Goal: Transaction & Acquisition: Purchase product/service

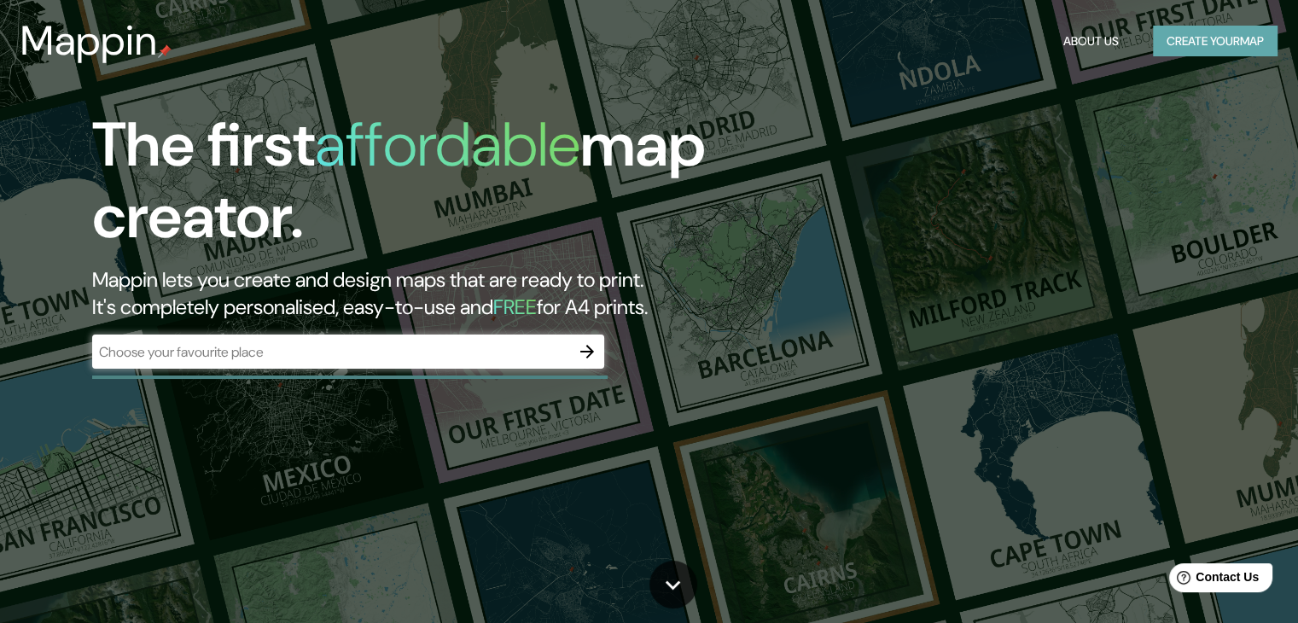
click at [1202, 49] on button "Create your map" at bounding box center [1215, 42] width 125 height 32
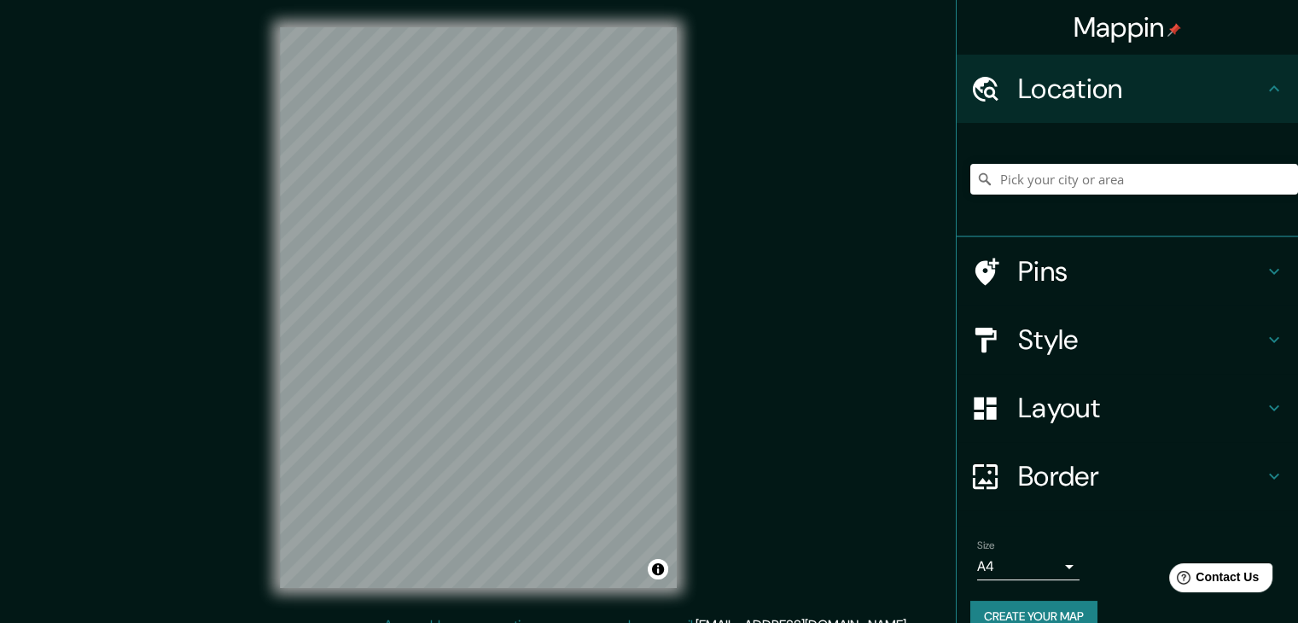
click at [1102, 161] on div at bounding box center [1135, 179] width 328 height 85
click at [1079, 189] on input "Pick your city or area" at bounding box center [1135, 179] width 328 height 31
click at [1120, 182] on input "Pick your city or area" at bounding box center [1135, 179] width 328 height 31
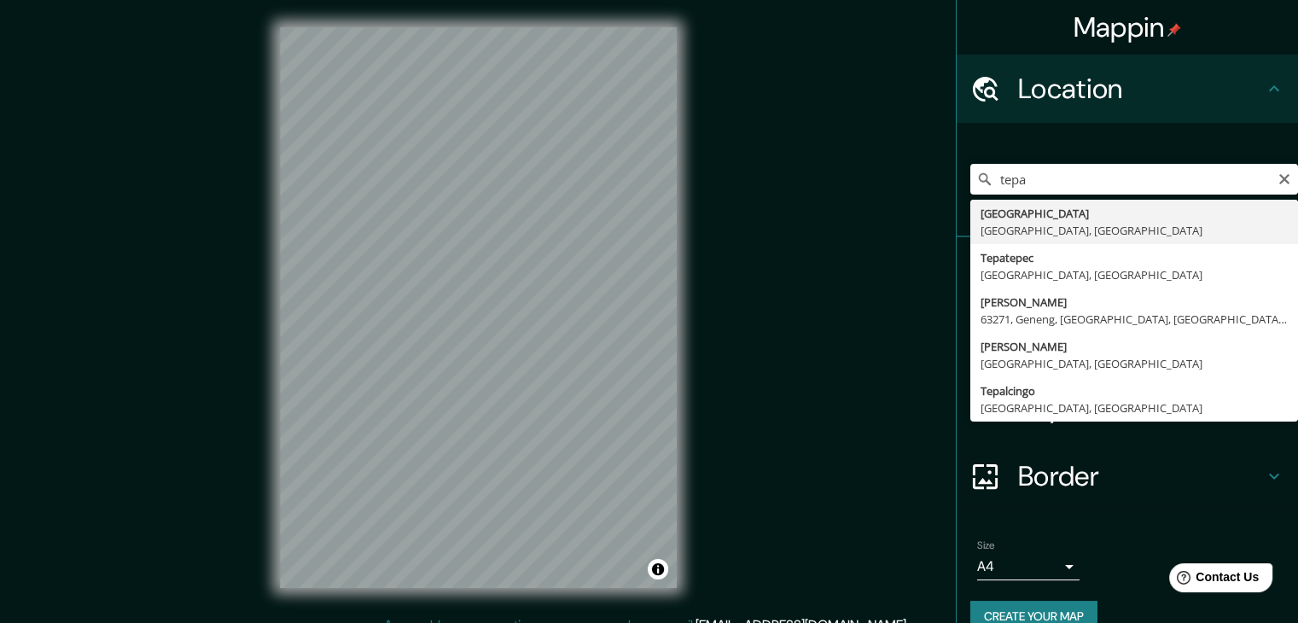
type input "Tepatitlán, Jalisco, Mexico"
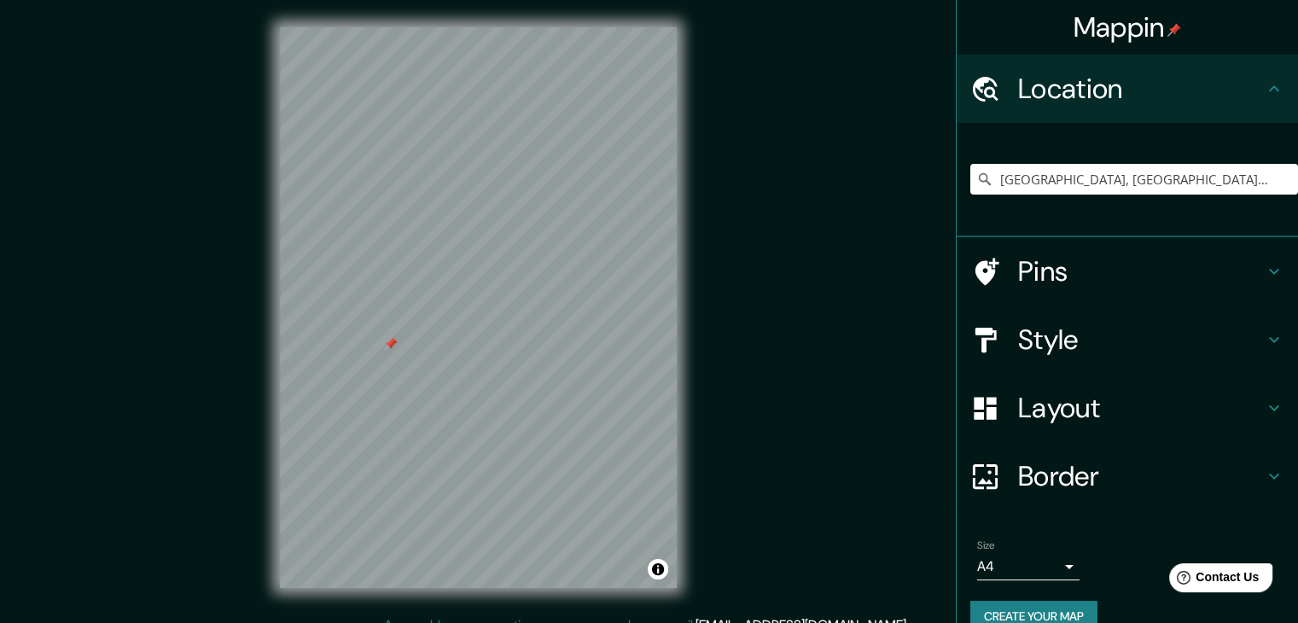
click at [388, 346] on div at bounding box center [391, 344] width 14 height 14
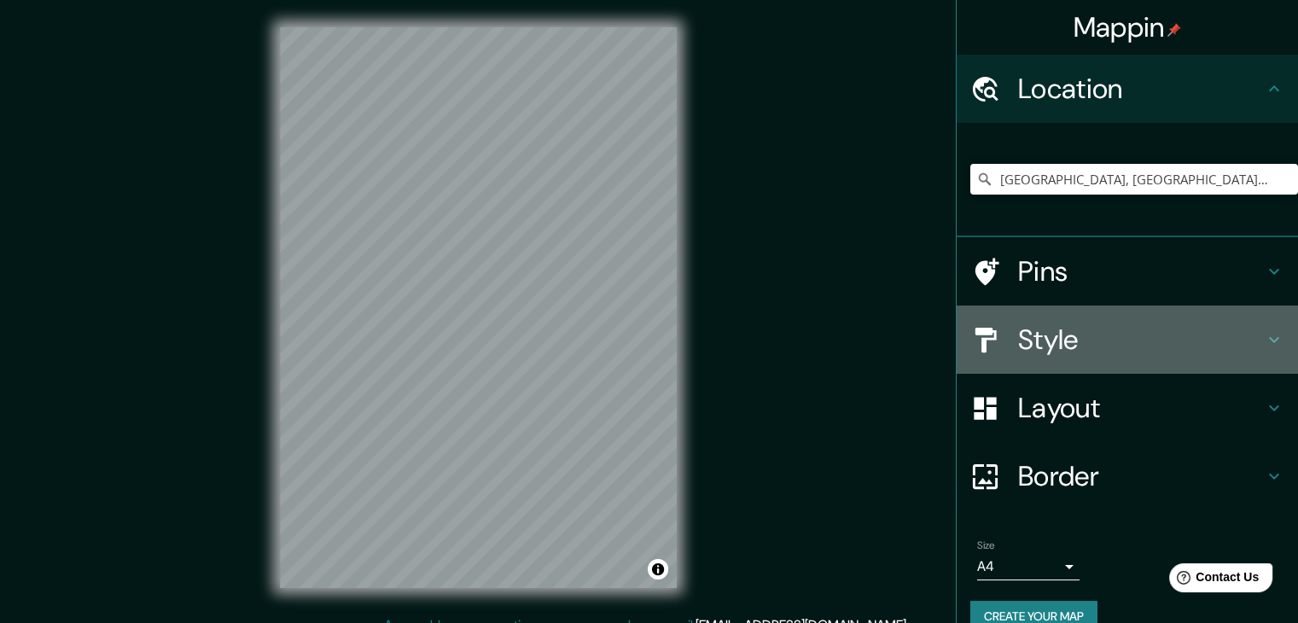
click at [1264, 339] on icon at bounding box center [1274, 340] width 20 height 20
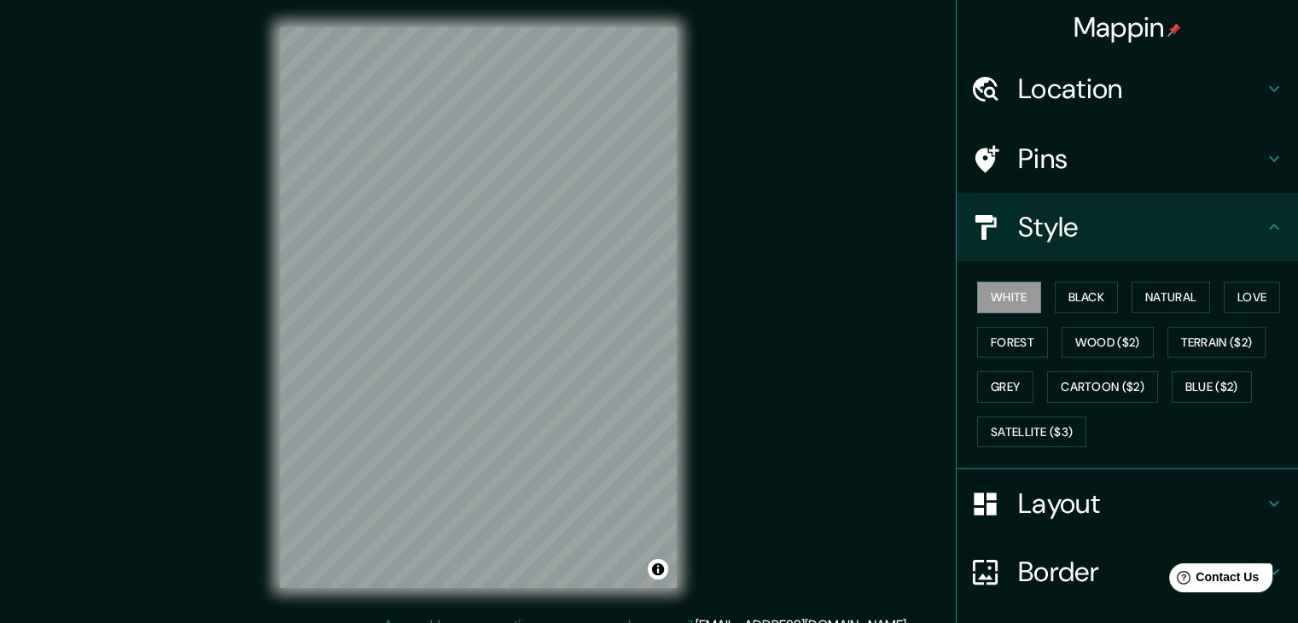
click at [1264, 225] on icon at bounding box center [1274, 227] width 20 height 20
click at [1264, 219] on icon at bounding box center [1274, 227] width 20 height 20
click at [1269, 228] on icon at bounding box center [1274, 227] width 10 height 6
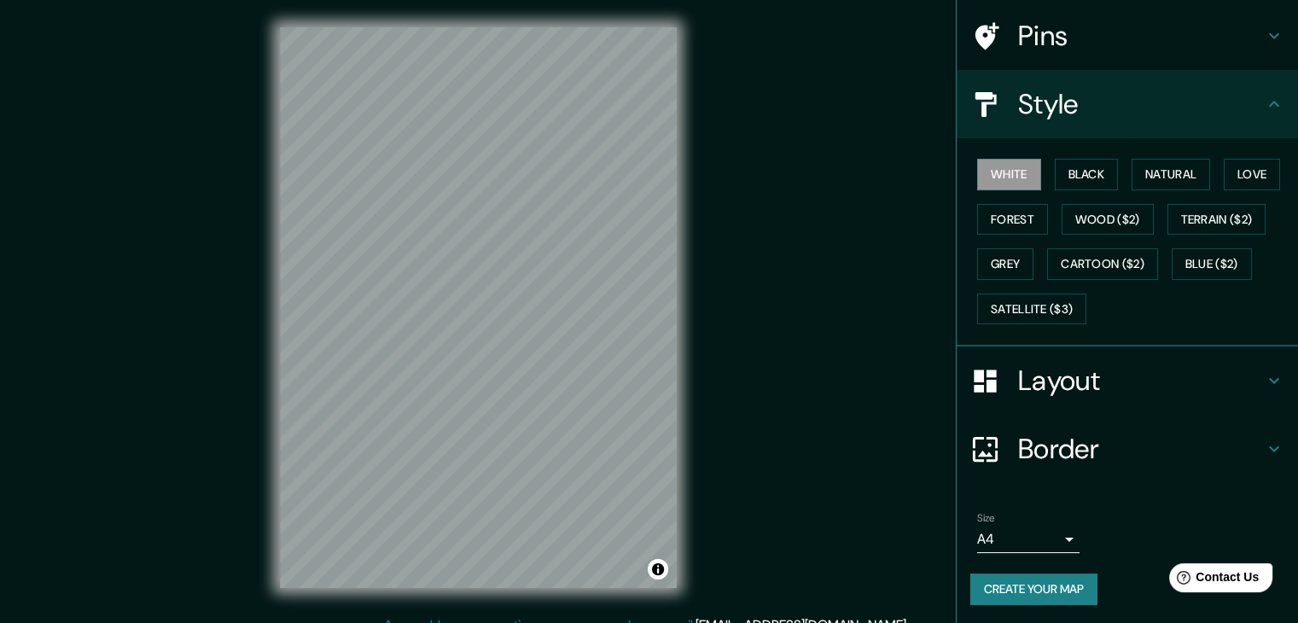
scroll to position [20, 0]
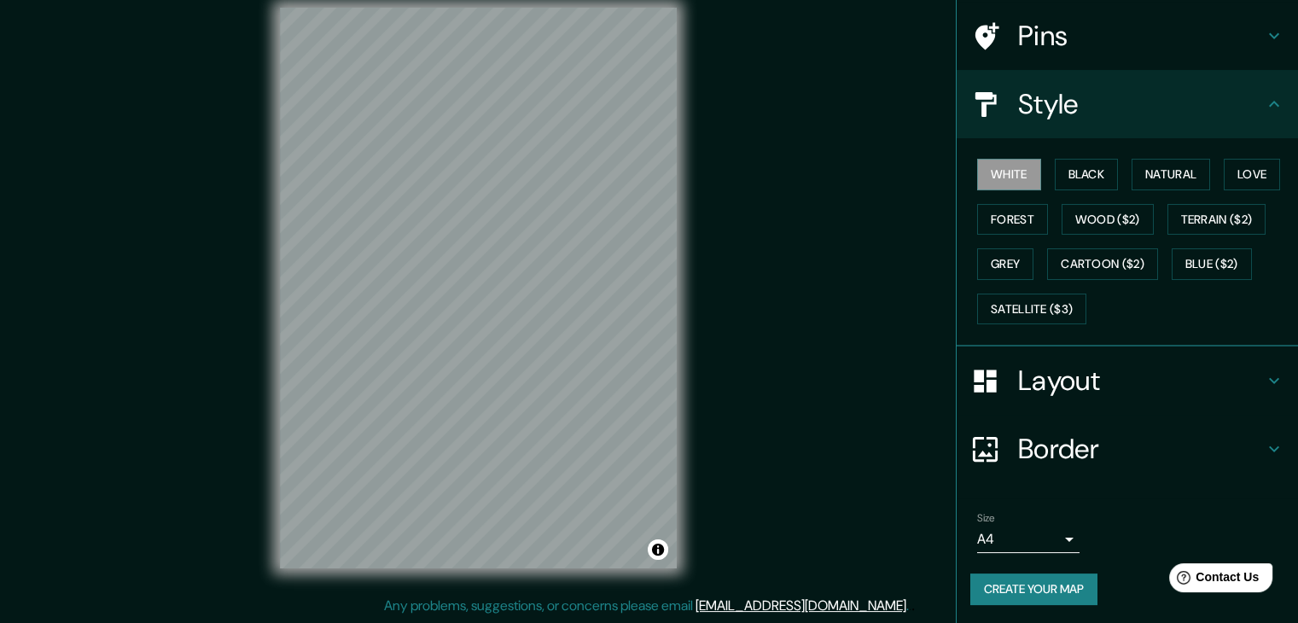
click at [1228, 448] on h4 "Border" at bounding box center [1141, 449] width 246 height 34
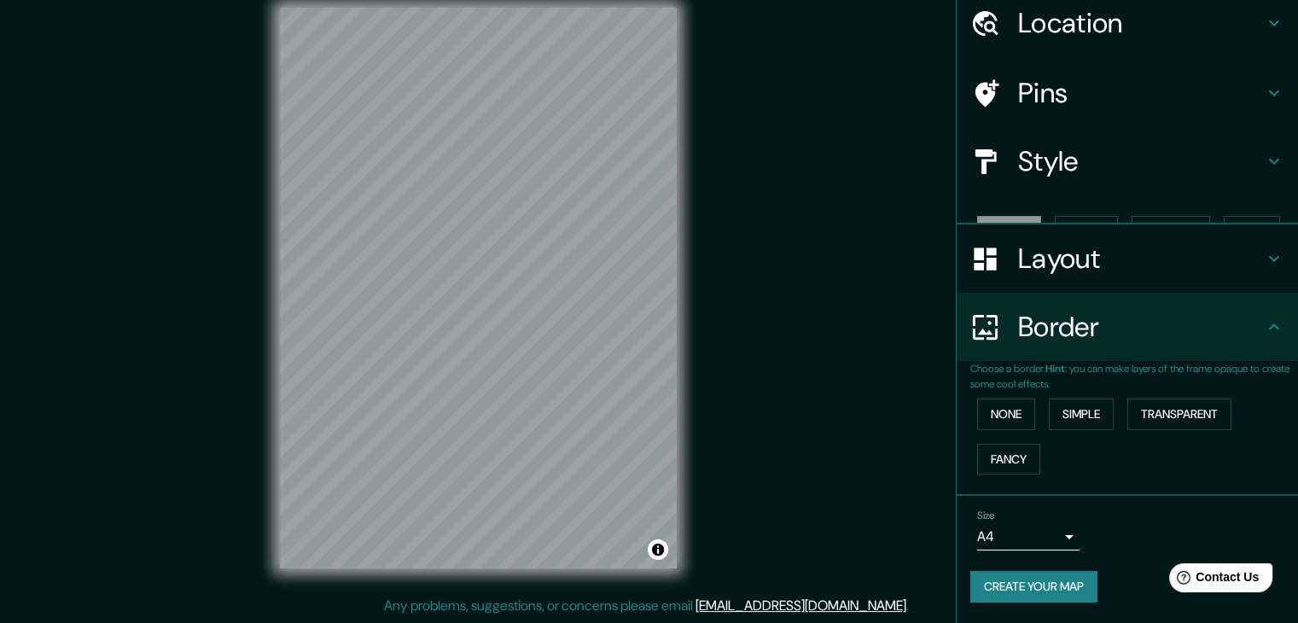
scroll to position [36, 0]
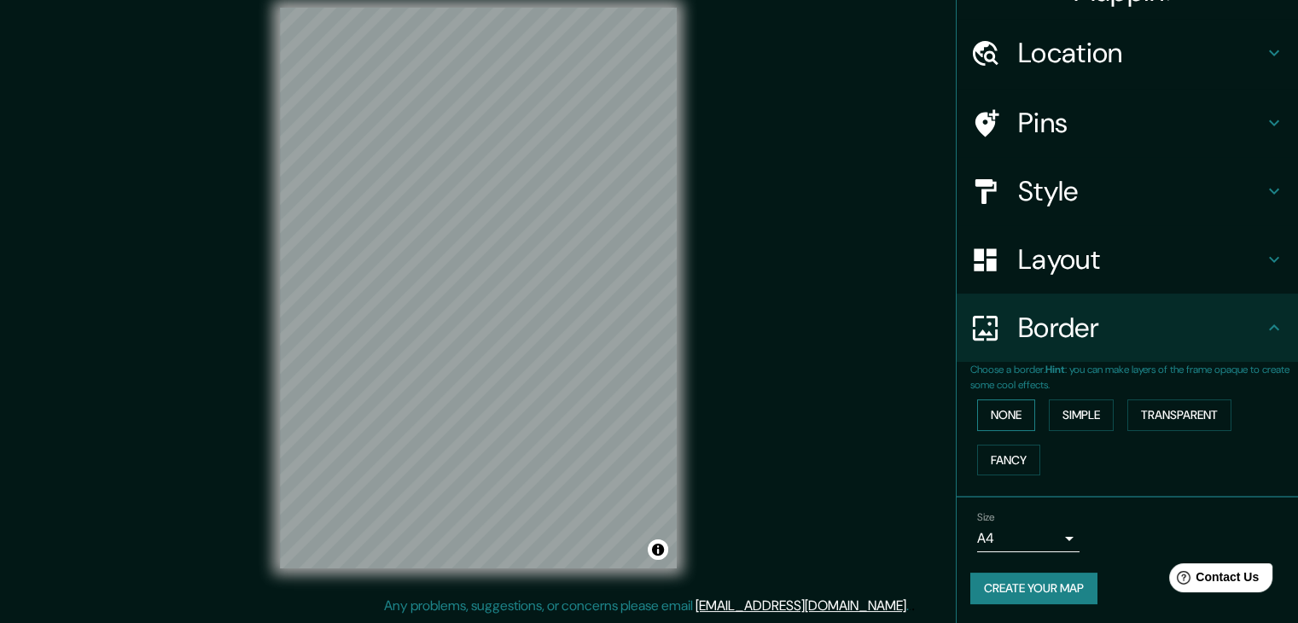
click at [1006, 411] on button "None" at bounding box center [1006, 416] width 58 height 32
click at [1057, 411] on button "Simple" at bounding box center [1081, 416] width 65 height 32
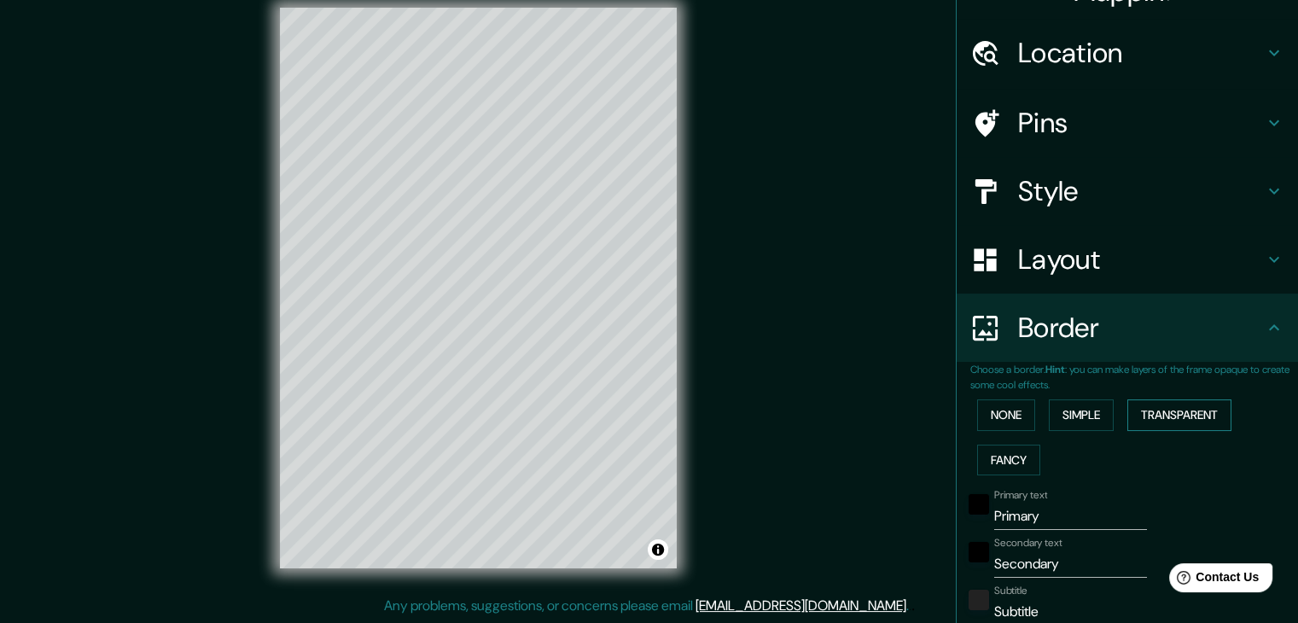
click at [1153, 412] on button "Transparent" at bounding box center [1180, 416] width 104 height 32
click at [984, 458] on button "Fancy" at bounding box center [1008, 461] width 63 height 32
click at [1004, 411] on button "None" at bounding box center [1006, 416] width 58 height 32
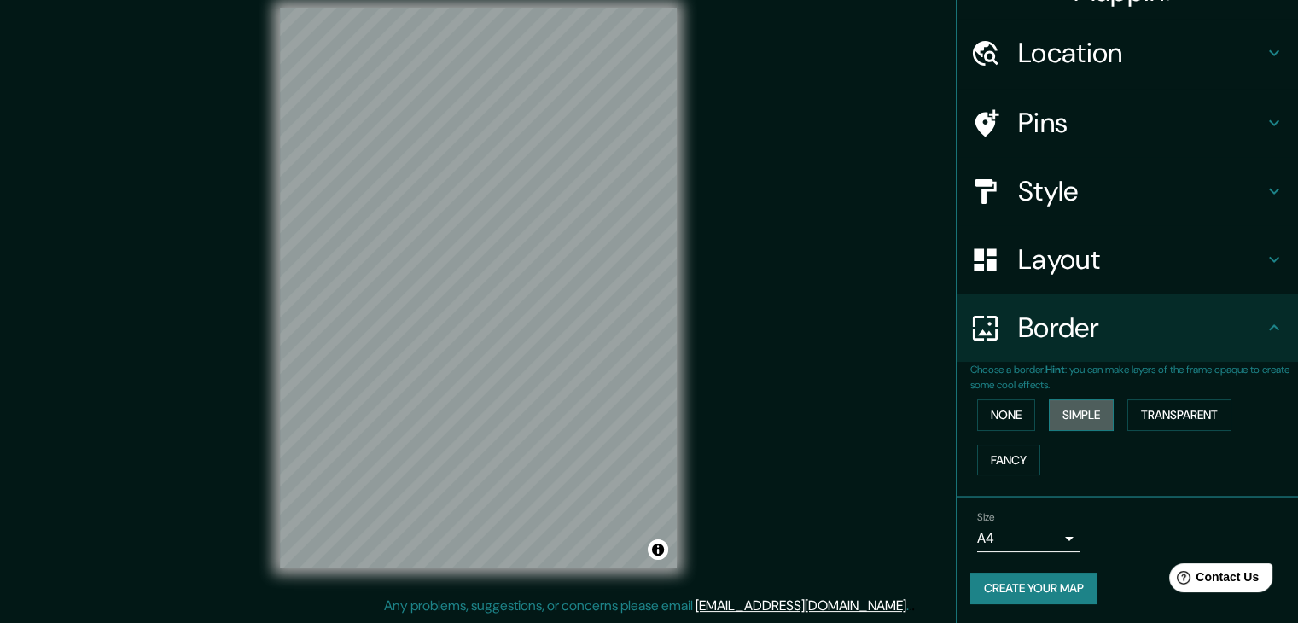
click at [1063, 414] on button "Simple" at bounding box center [1081, 416] width 65 height 32
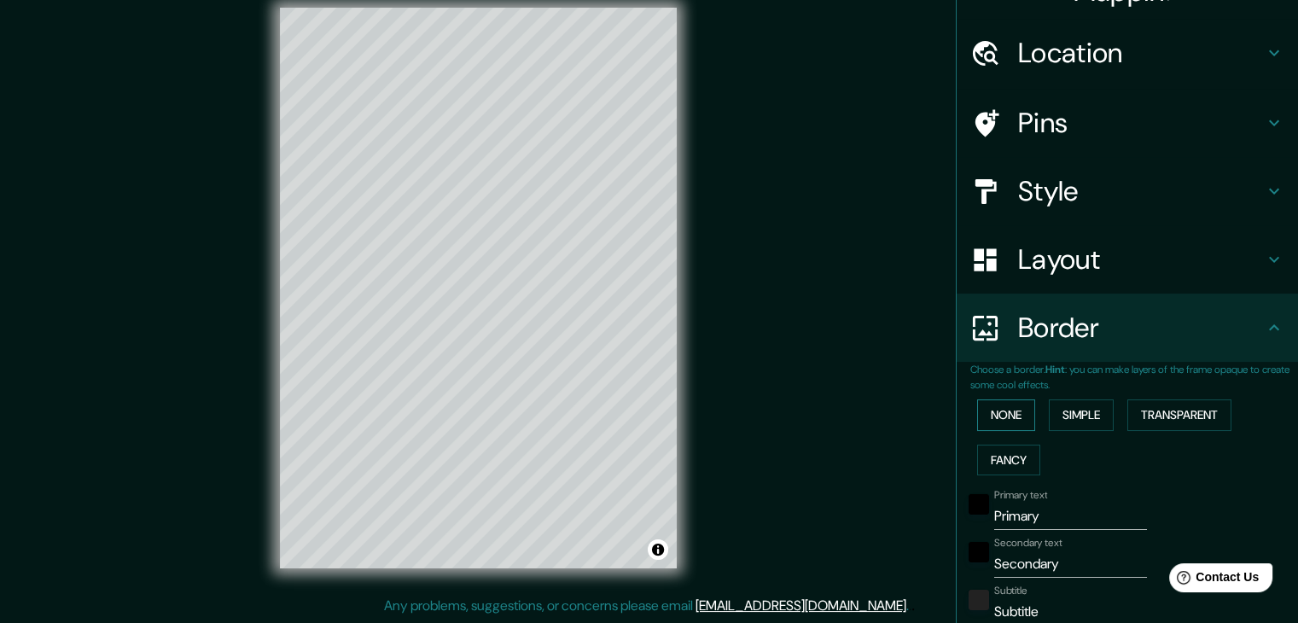
click at [1004, 414] on button "None" at bounding box center [1006, 416] width 58 height 32
